Goal: Complete application form: Complete application form

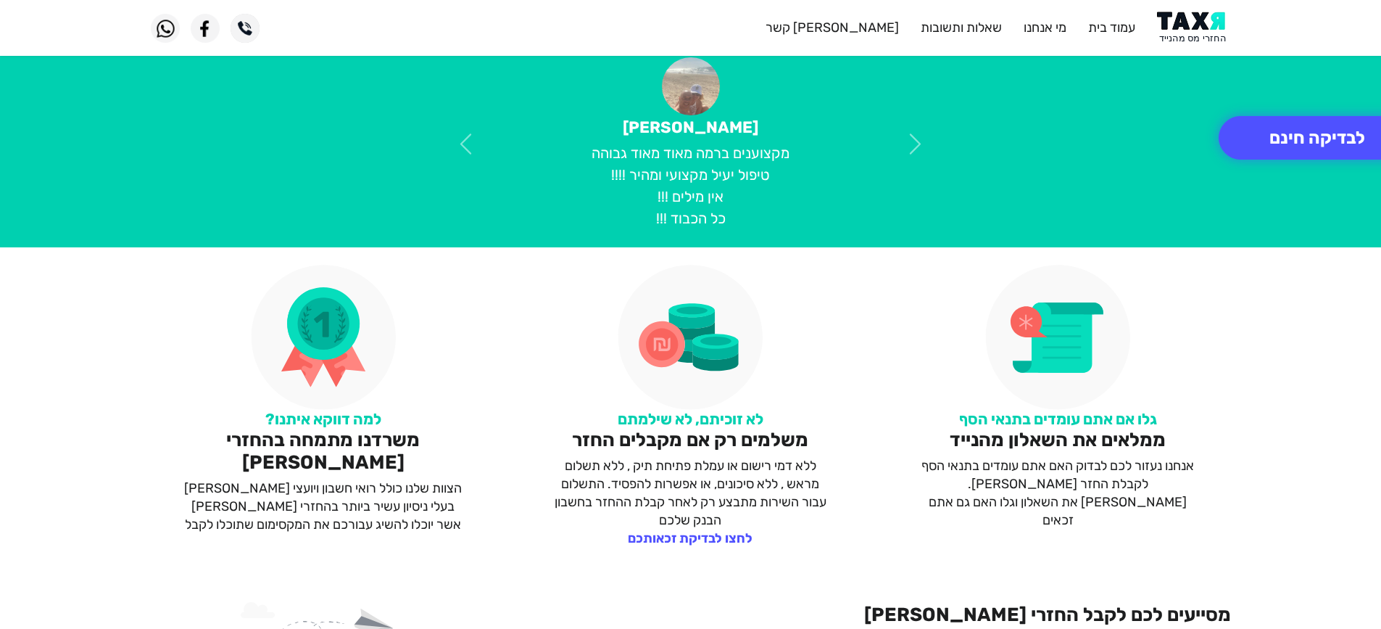
scroll to position [580, 0]
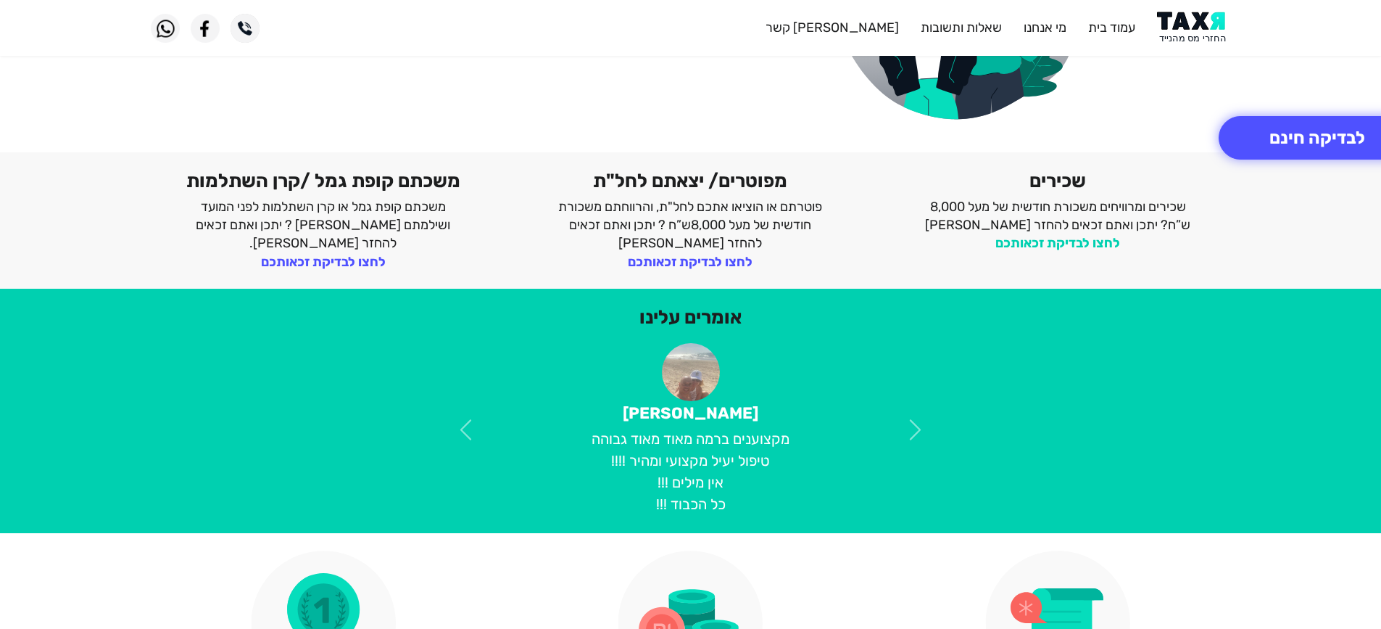
click at [1082, 239] on link "לחצו לבדיקת זכאותכם" at bounding box center [1057, 243] width 125 height 16
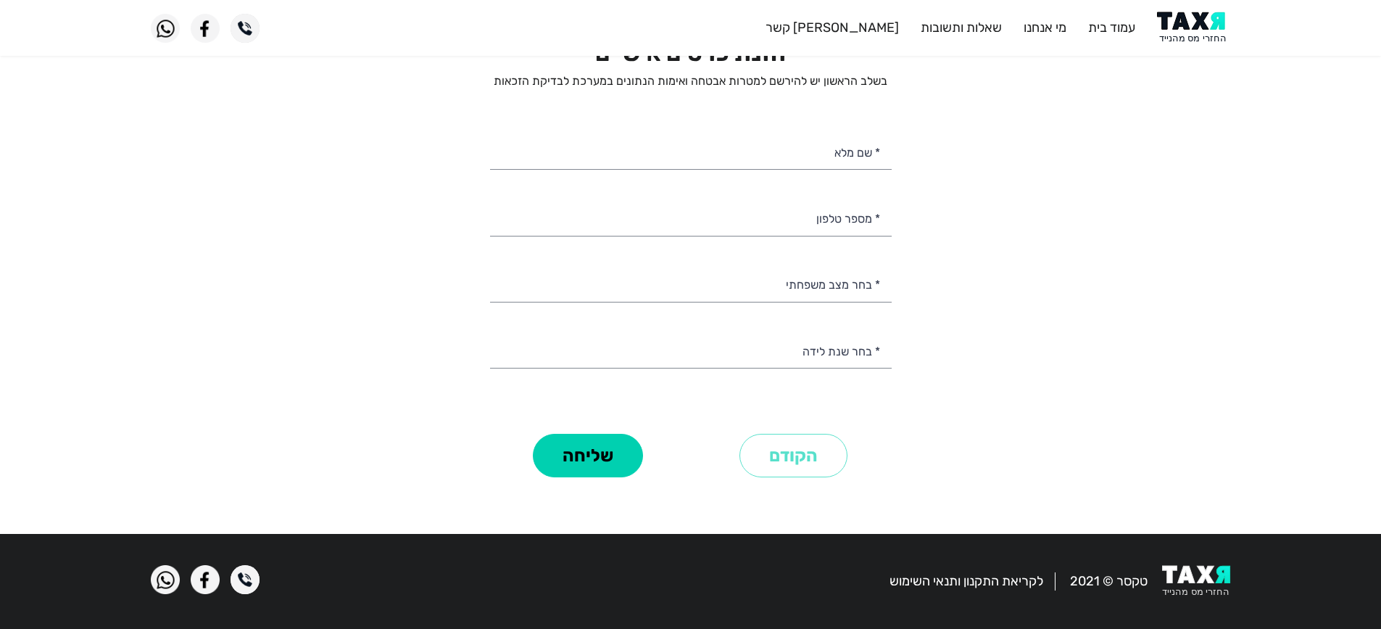
scroll to position [44, 0]
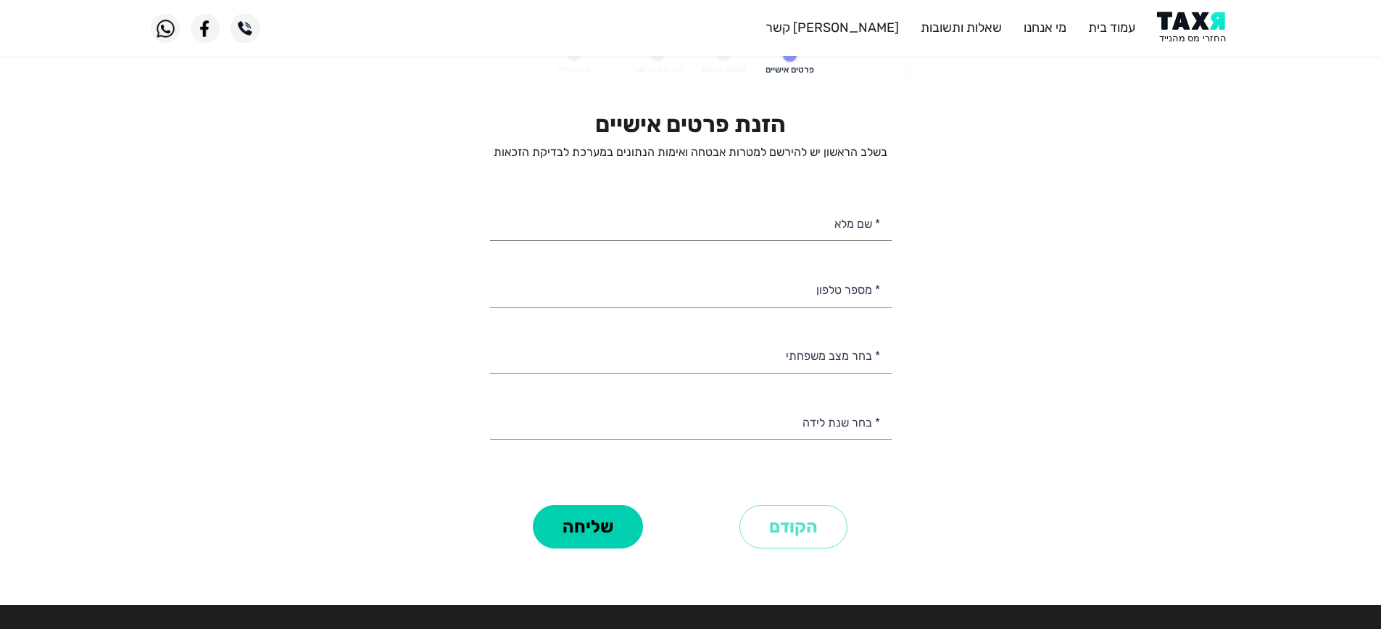
select select
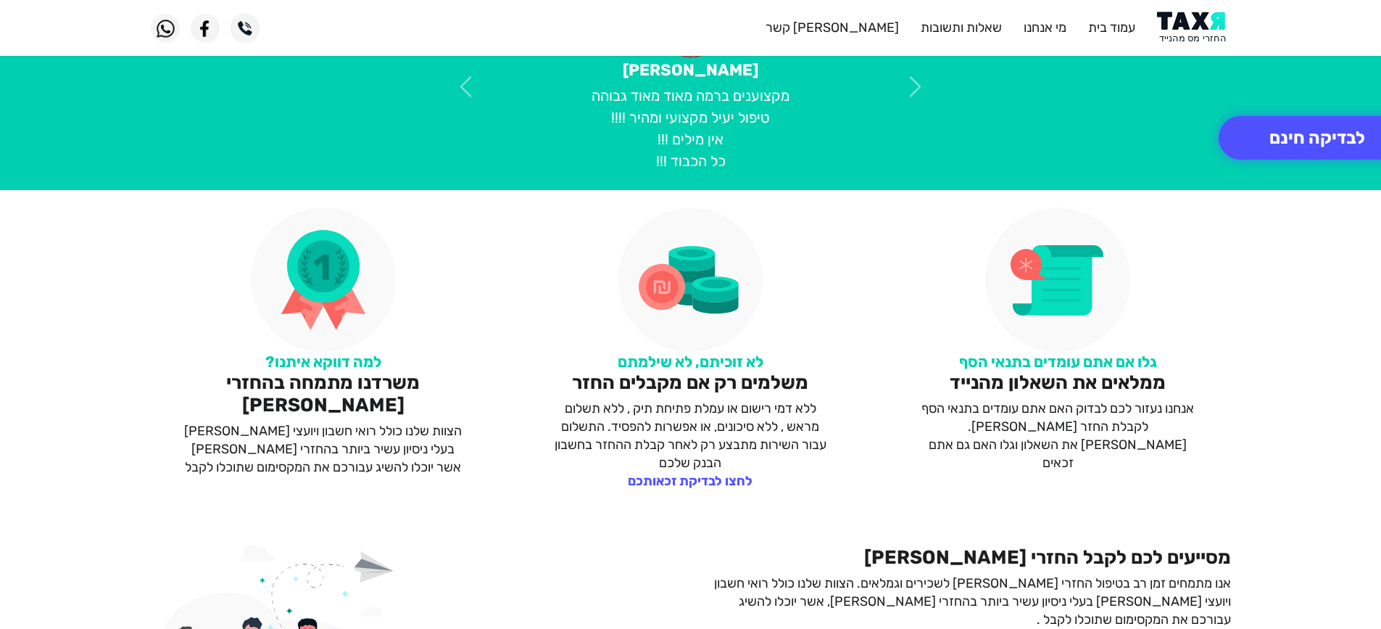
scroll to position [652, 0]
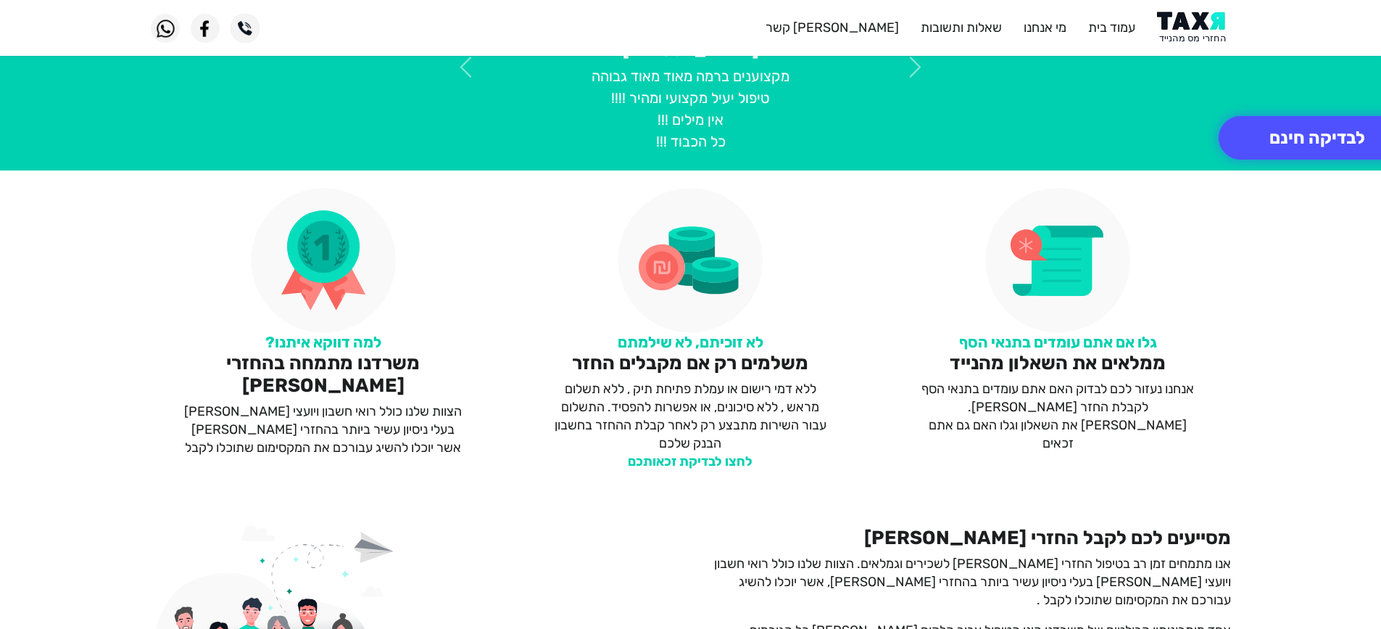
click at [707, 455] on link "לחצו לבדיקת זכאותכם" at bounding box center [690, 461] width 125 height 16
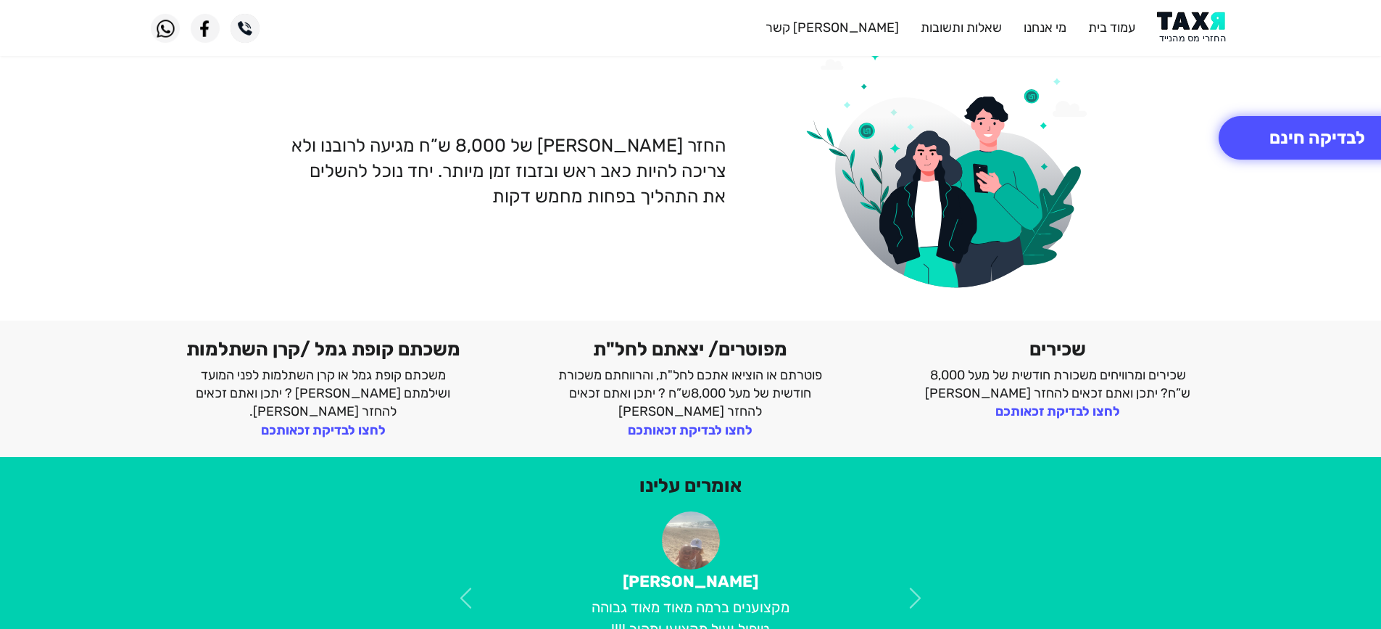
scroll to position [145, 0]
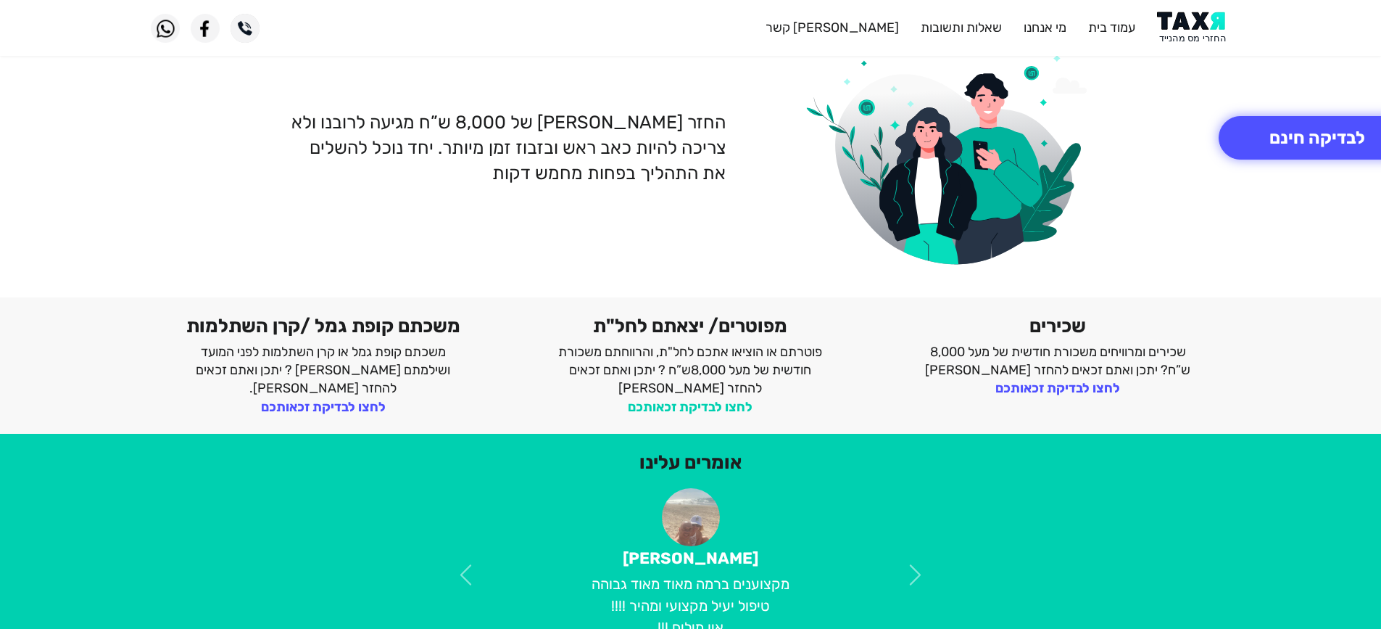
click at [710, 405] on link "לחצו לבדיקת זכאותכם" at bounding box center [690, 407] width 125 height 16
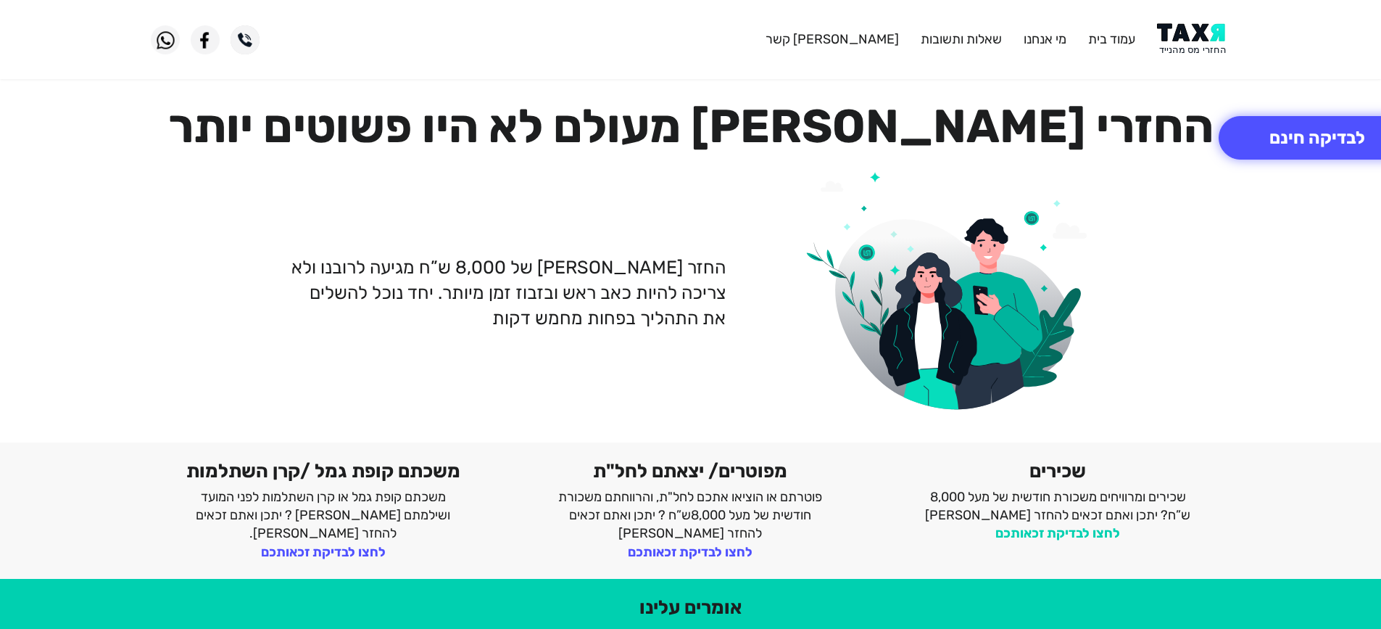
click at [1075, 537] on link "לחצו לבדיקת זכאותכם" at bounding box center [1057, 533] width 125 height 16
click at [1325, 155] on button "לבדיקה חינם" at bounding box center [1317, 137] width 197 height 43
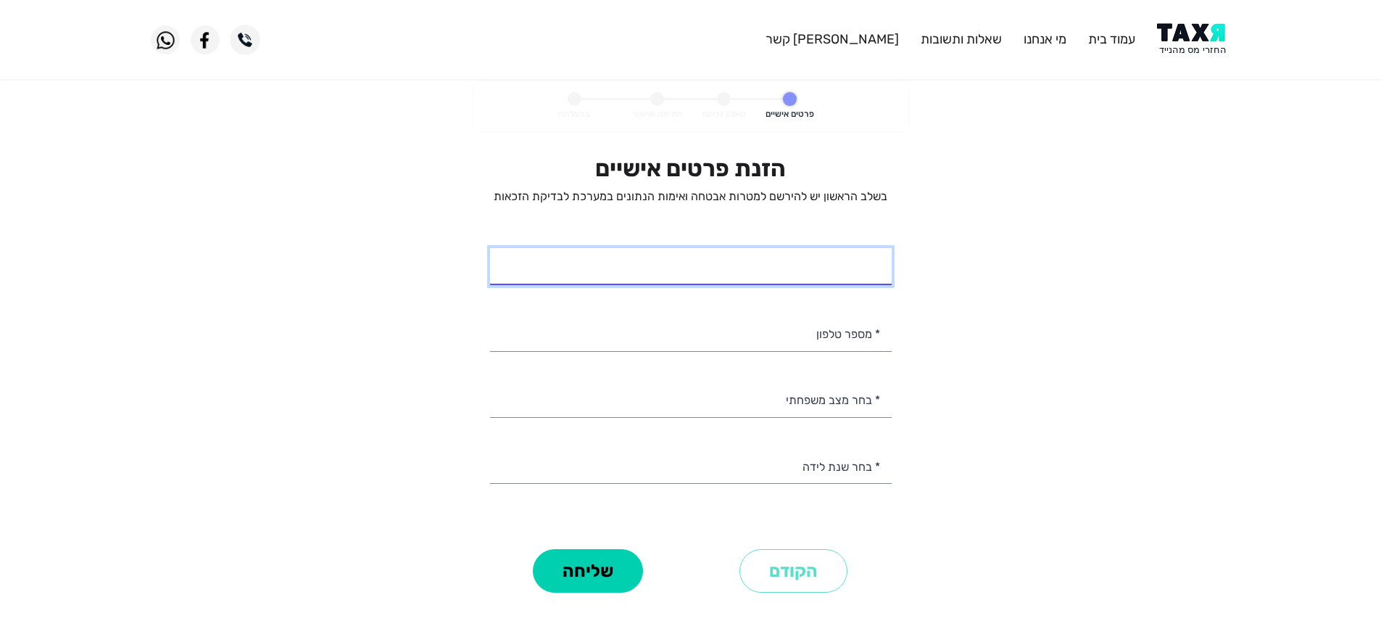
click at [784, 253] on input "* שם מלא" at bounding box center [691, 266] width 402 height 37
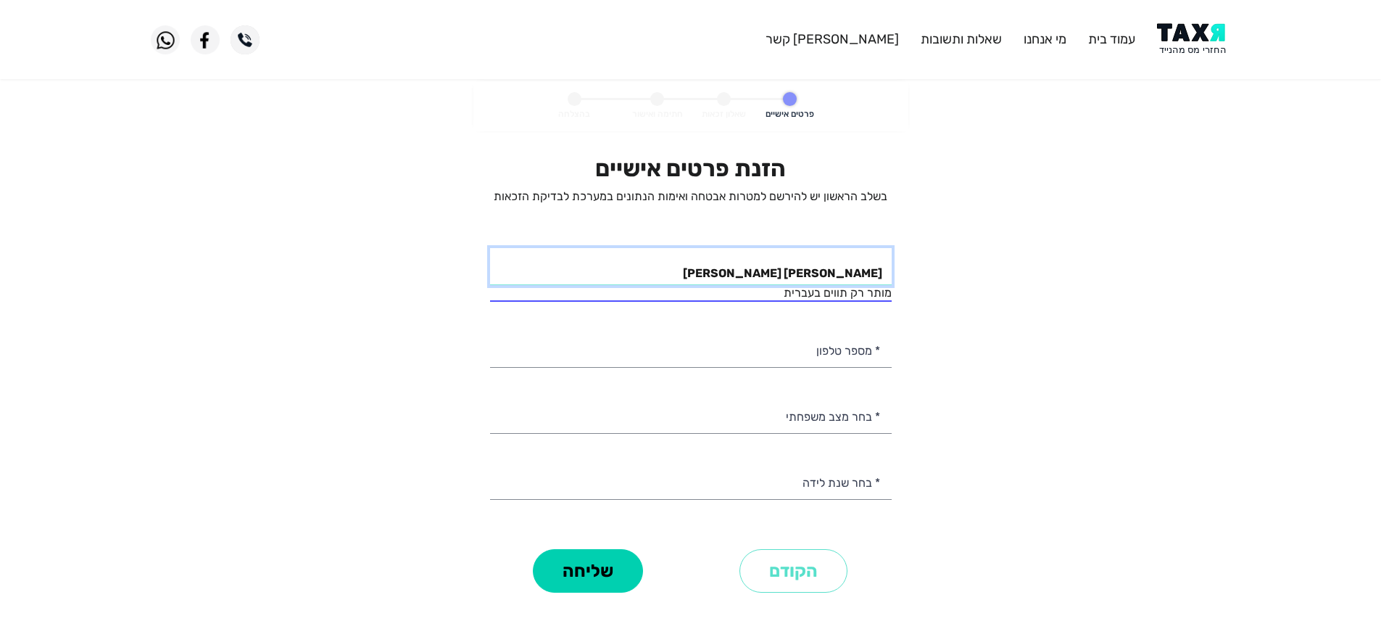
type input "[PERSON_NAME] [PERSON_NAME]"
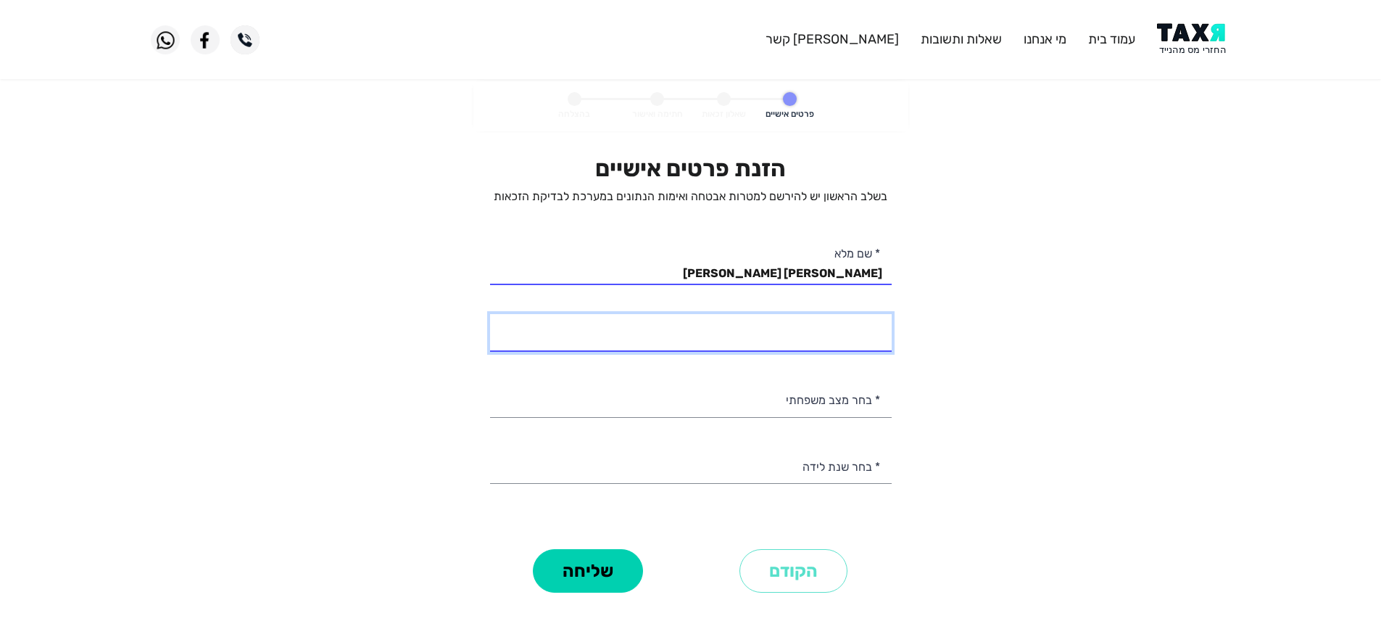
click at [831, 364] on div "הזנת פרטים אישיים בשלב הראשון יש להירשם למטרות אבטחה ואימות הנתונים במערכת לבדי…" at bounding box center [691, 349] width 402 height 390
type input "058-5566100"
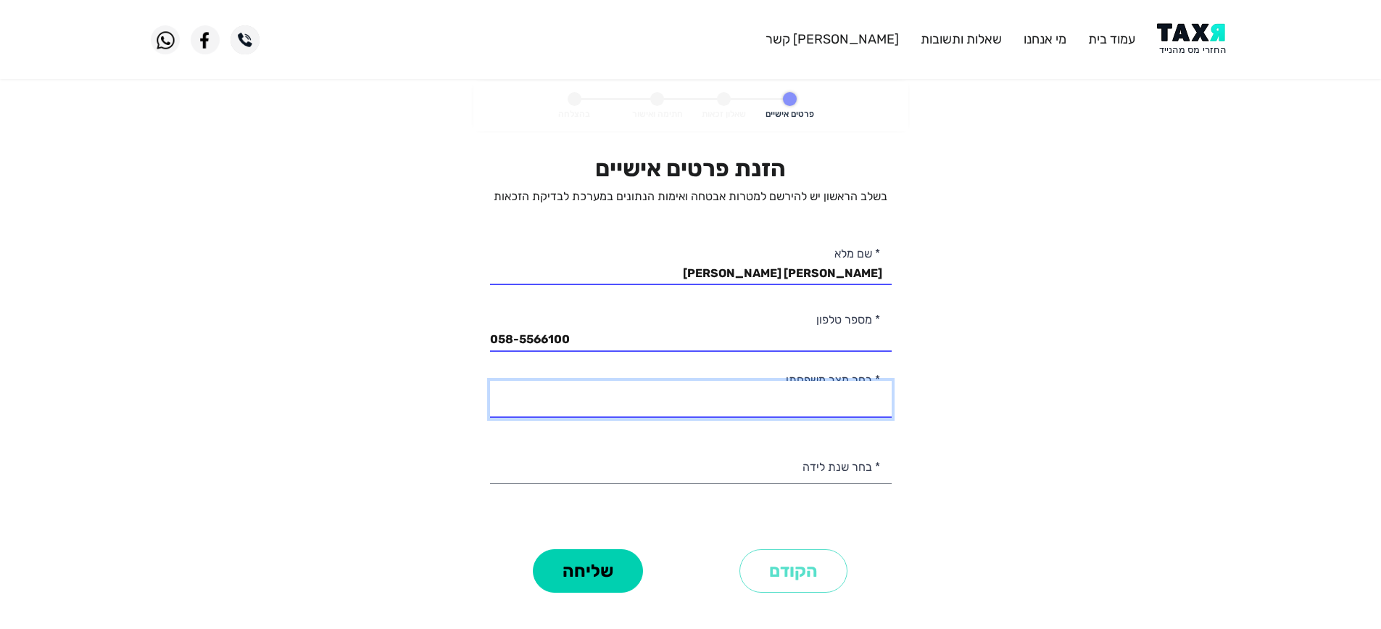
click at [787, 401] on select "רווק/ה נשוי/אה גרוש/ה אלמן/נה" at bounding box center [691, 399] width 402 height 37
click at [490, 381] on select "רווק/ה נשוי/אה גרוש/ה אלמן/נה" at bounding box center [691, 399] width 402 height 37
click at [861, 410] on select "רווק/ה נשוי/אה גרוש/ה אלמן/נה" at bounding box center [691, 399] width 402 height 37
select select "1: Single"
click at [490, 381] on select "רווק/ה נשוי/אה גרוש/ה אלמן/נה" at bounding box center [691, 399] width 402 height 37
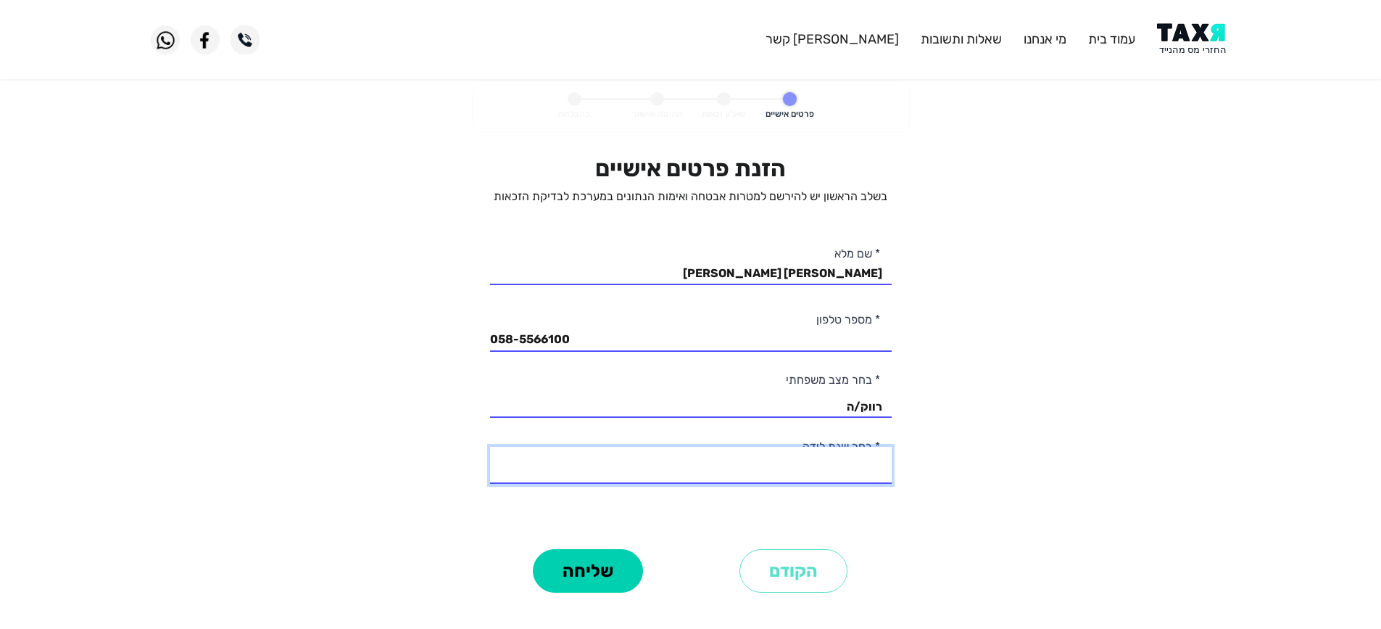
click at [838, 469] on select "2003 2002 2001 2000 1999 1998 1997 1996 1995 1994 1993 1992 1991 1990 1989 1988…" at bounding box center [691, 465] width 402 height 37
select select "1: 2003"
click at [490, 447] on select "2003 2002 2001 2000 1999 1998 1997 1996 1995 1994 1993 1992 1991 1990 1989 1988…" at bounding box center [691, 465] width 402 height 37
click at [530, 575] on div "שליחה" at bounding box center [588, 570] width 205 height 52
click at [568, 575] on button "שליחה" at bounding box center [588, 570] width 110 height 43
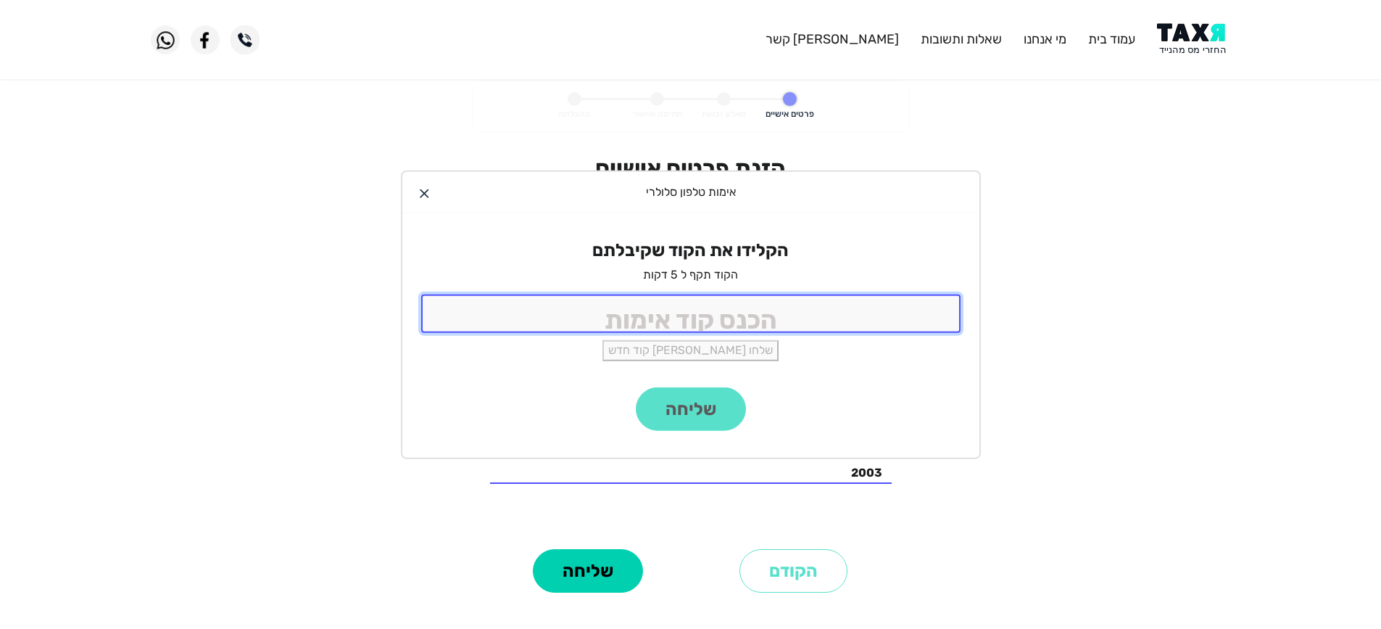
click at [768, 315] on input "tel" at bounding box center [690, 313] width 539 height 38
click at [738, 317] on input "tel" at bounding box center [690, 313] width 539 height 38
type input "3556"
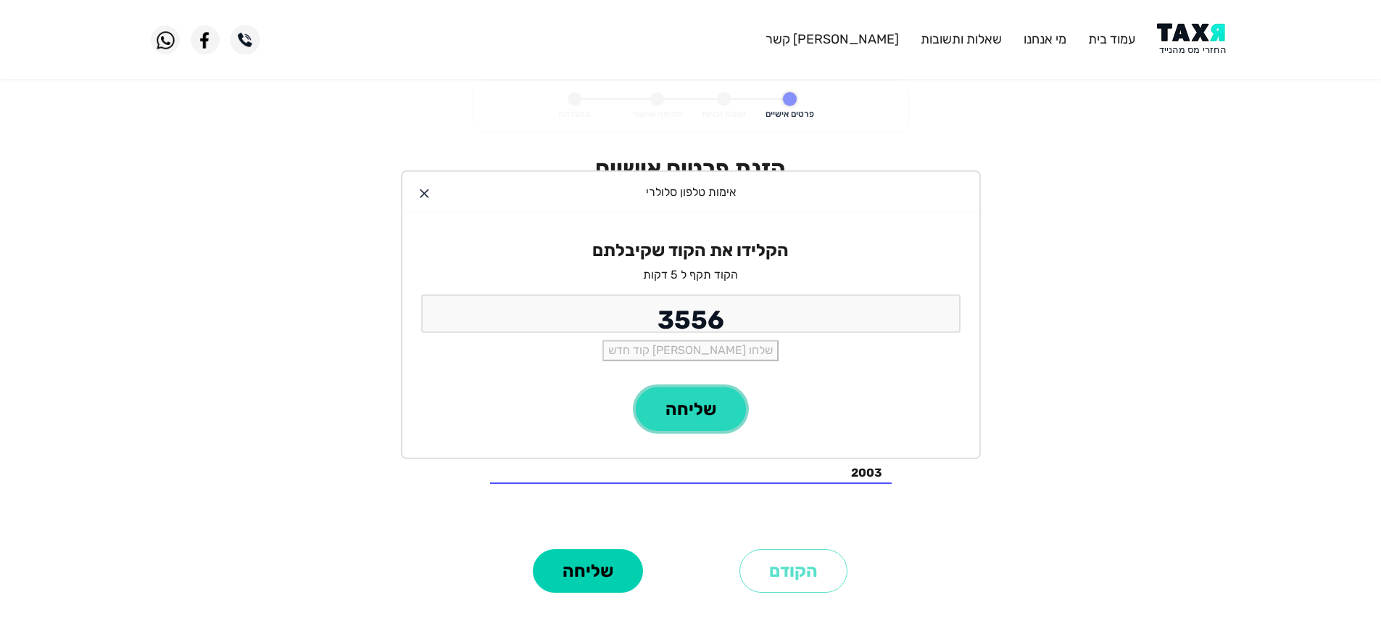
click at [693, 413] on button "שליחה" at bounding box center [691, 408] width 110 height 43
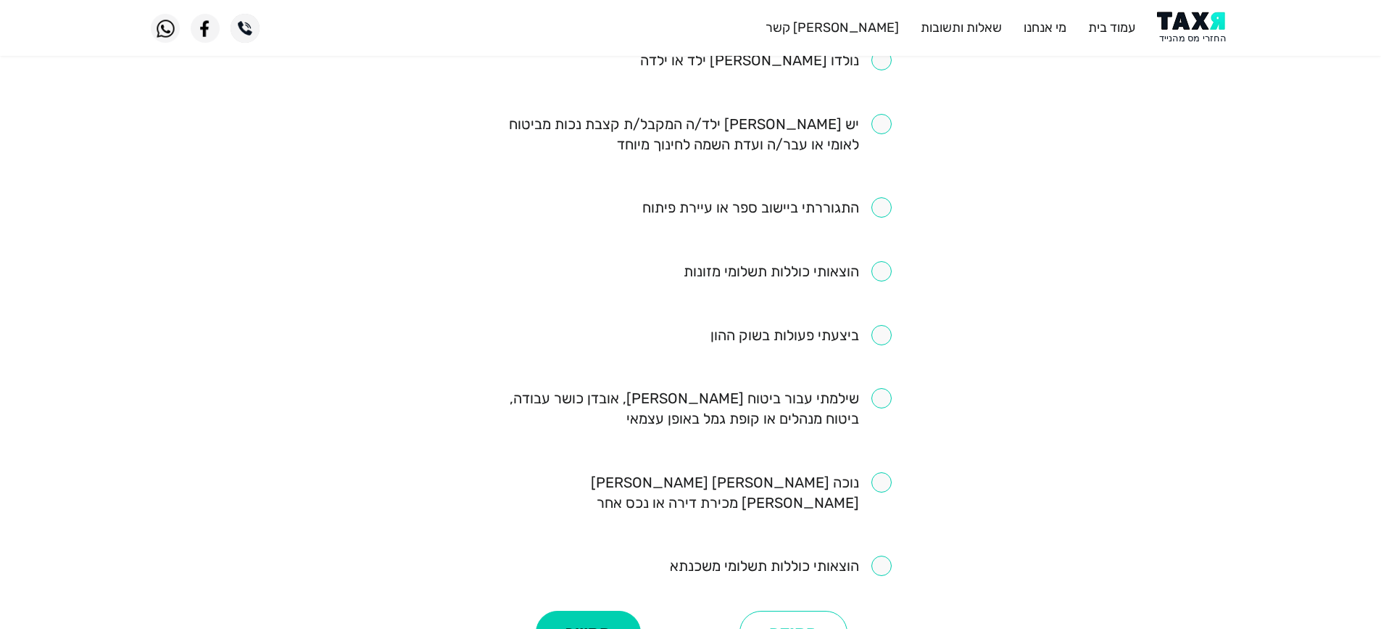
scroll to position [820, 0]
